Goal: Transaction & Acquisition: Purchase product/service

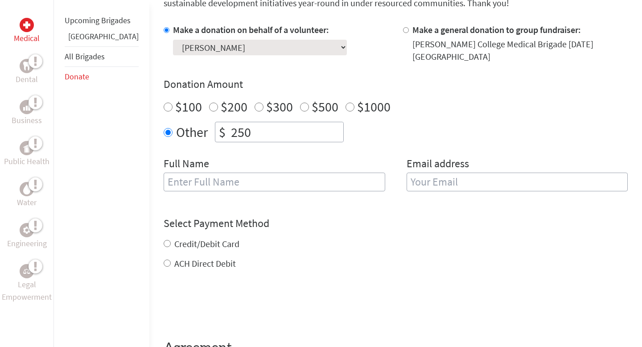
scroll to position [371, 0]
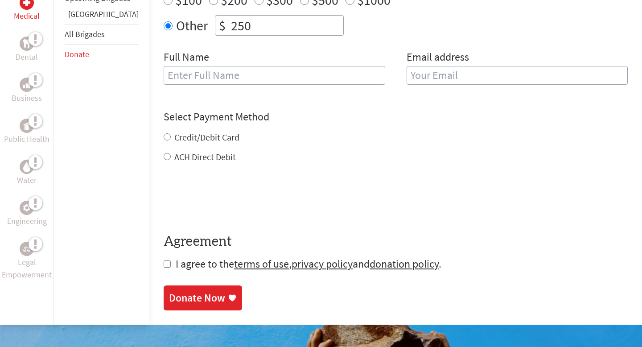
click at [247, 69] on input "text" at bounding box center [273, 75] width 221 height 19
type input "[PERSON_NAME]"
click at [430, 71] on input "email" at bounding box center [516, 75] width 221 height 19
type input "gqu@smith.edu"
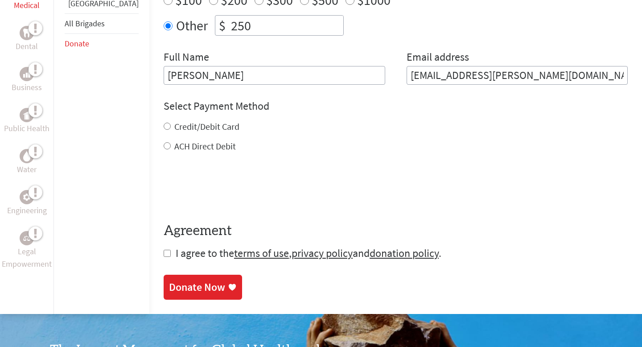
click at [305, 110] on div "Select Payment Method NOTE: American Express is not accepted. Please proceed no…" at bounding box center [395, 125] width 464 height 53
click at [197, 121] on label "Credit/Debit Card" at bounding box center [206, 126] width 65 height 11
click at [171, 123] on input "Credit/Debit Card" at bounding box center [166, 126] width 7 height 7
radio input "true"
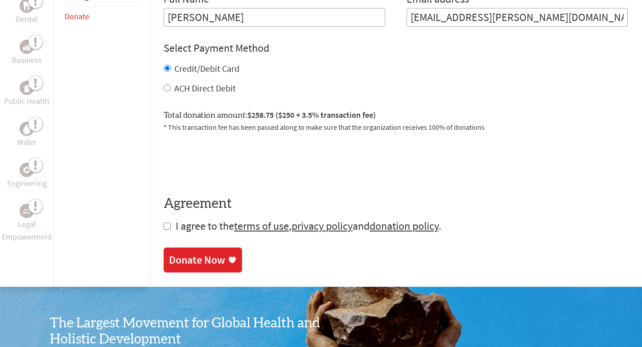
scroll to position [429, 0]
click at [163, 215] on form "Make a donation on behalf of a volunteer: Select a volunteer... Addy Martinez D…" at bounding box center [395, 46] width 464 height 374
click at [163, 222] on form "Make a donation on behalf of a volunteer: Select a volunteer... Addy Martinez D…" at bounding box center [395, 46] width 464 height 374
click at [163, 222] on input "checkbox" at bounding box center [166, 225] width 7 height 7
checkbox input "true"
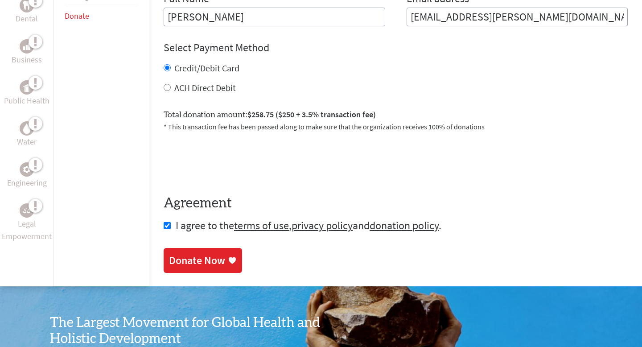
click at [169, 253] on div "Donate Now" at bounding box center [197, 260] width 56 height 14
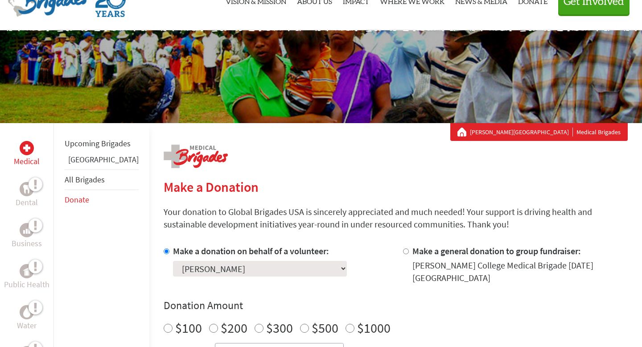
scroll to position [60, 0]
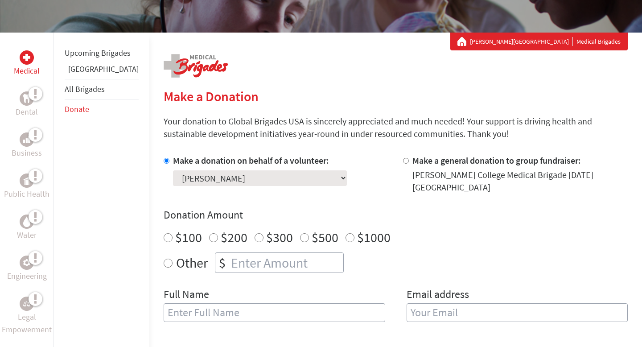
scroll to position [163, 0]
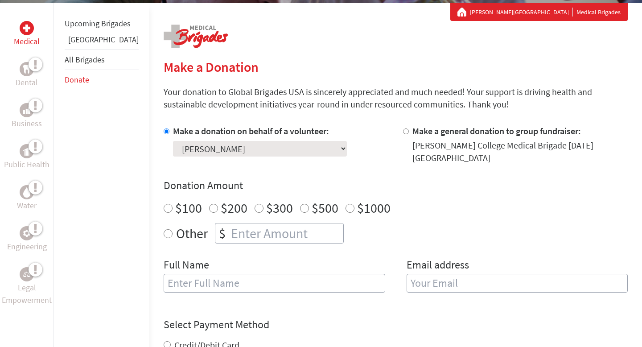
click at [181, 49] on div "Make a Donation Your donation to Global Brigades USA is sincerely appreciated a…" at bounding box center [395, 278] width 464 height 507
click at [172, 36] on img at bounding box center [195, 37] width 64 height 24
click at [236, 154] on select "Select a volunteer... [PERSON_NAME] De La [PERSON_NAME] [PERSON_NAME] Ama [PERS…" at bounding box center [260, 149] width 174 height 16
click at [186, 43] on img at bounding box center [195, 37] width 64 height 24
click at [174, 35] on img at bounding box center [195, 37] width 64 height 24
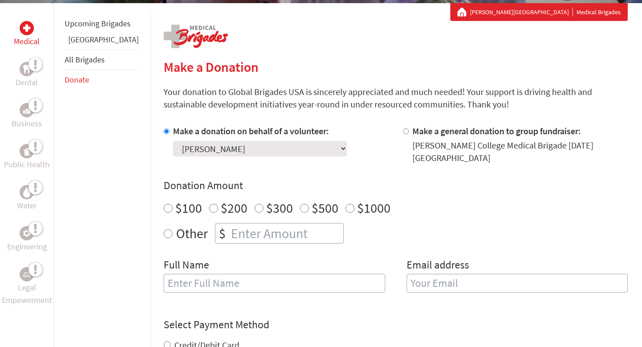
click at [163, 32] on img at bounding box center [195, 37] width 64 height 24
click at [87, 29] on link "Upcoming Brigades" at bounding box center [98, 23] width 66 height 10
